Goal: Task Accomplishment & Management: Manage account settings

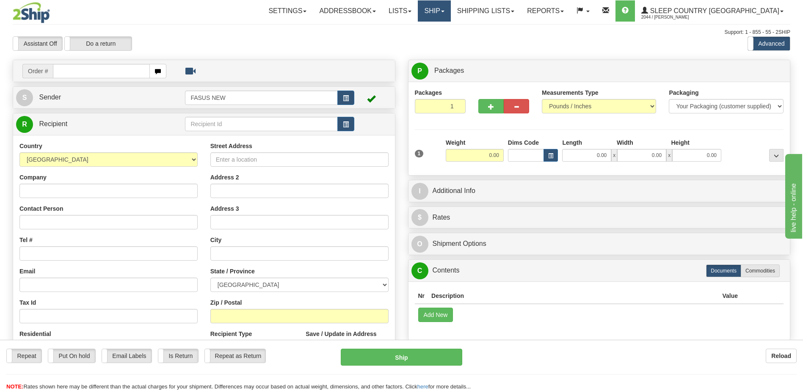
click at [450, 11] on link "Ship" at bounding box center [434, 10] width 33 height 21
click at [442, 41] on span "OnHold / Order Queue" at bounding box center [412, 40] width 60 height 7
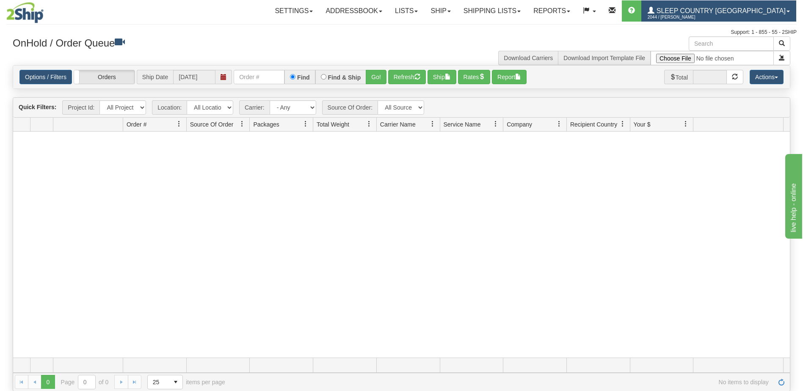
click at [732, 9] on span "Sleep Country [GEOGRAPHIC_DATA]" at bounding box center [720, 10] width 131 height 7
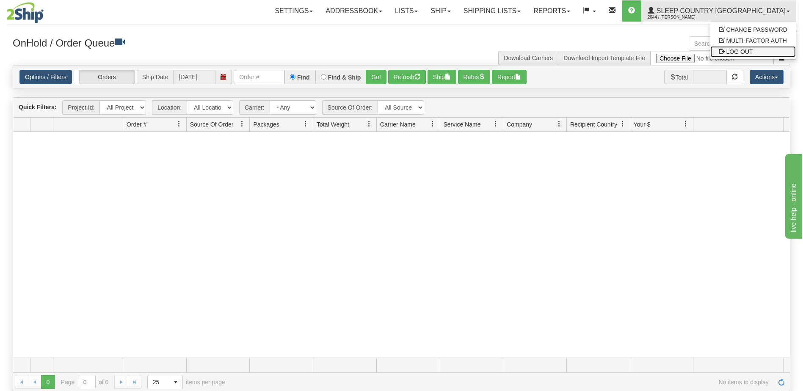
click at [739, 51] on span "LOG OUT" at bounding box center [740, 51] width 27 height 7
